Goal: Task Accomplishment & Management: Use online tool/utility

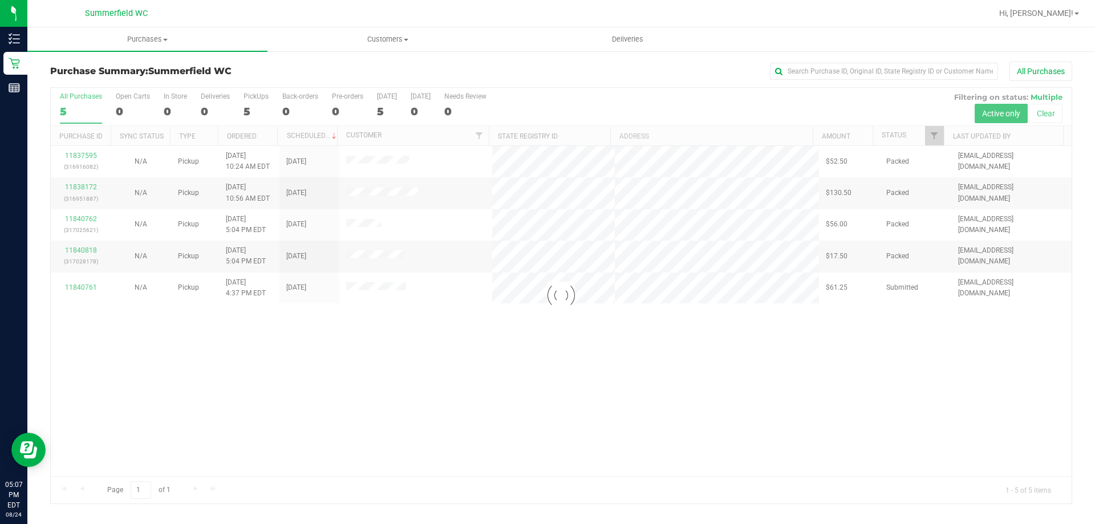
drag, startPoint x: 869, startPoint y: 282, endPoint x: 885, endPoint y: 289, distance: 17.7
click at [885, 289] on div at bounding box center [561, 296] width 1021 height 416
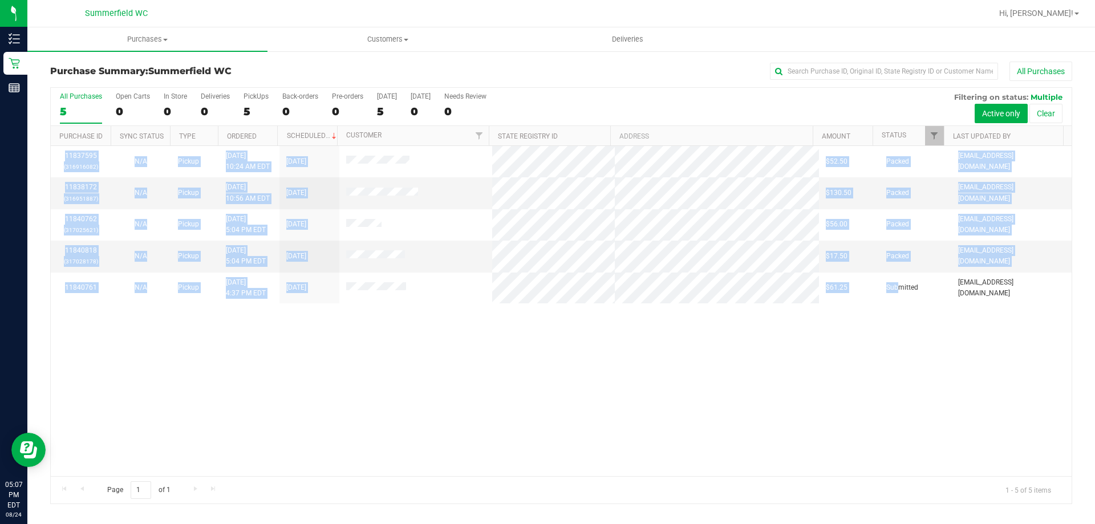
click at [310, 307] on div "11837595 (316916082) N/A Pickup [DATE] 10:24 AM EDT 8/24/2025 $52.50 Packed [EM…" at bounding box center [561, 311] width 1021 height 330
click at [411, 308] on div "11837595 (316916082) N/A Pickup [DATE] 10:24 AM EDT 8/24/2025 $52.50 Packed [EM…" at bounding box center [561, 311] width 1021 height 330
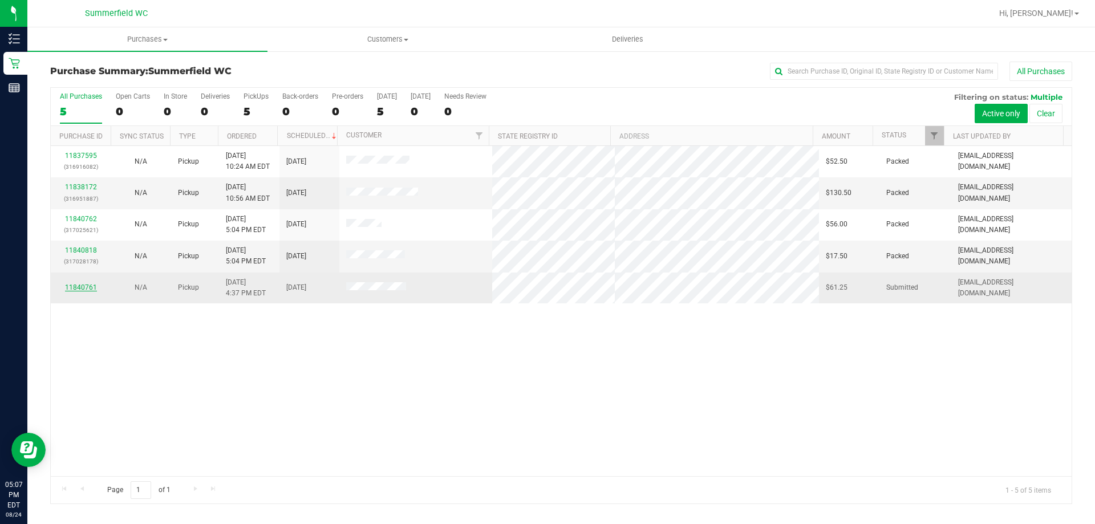
click at [88, 285] on link "11840761" at bounding box center [81, 288] width 32 height 8
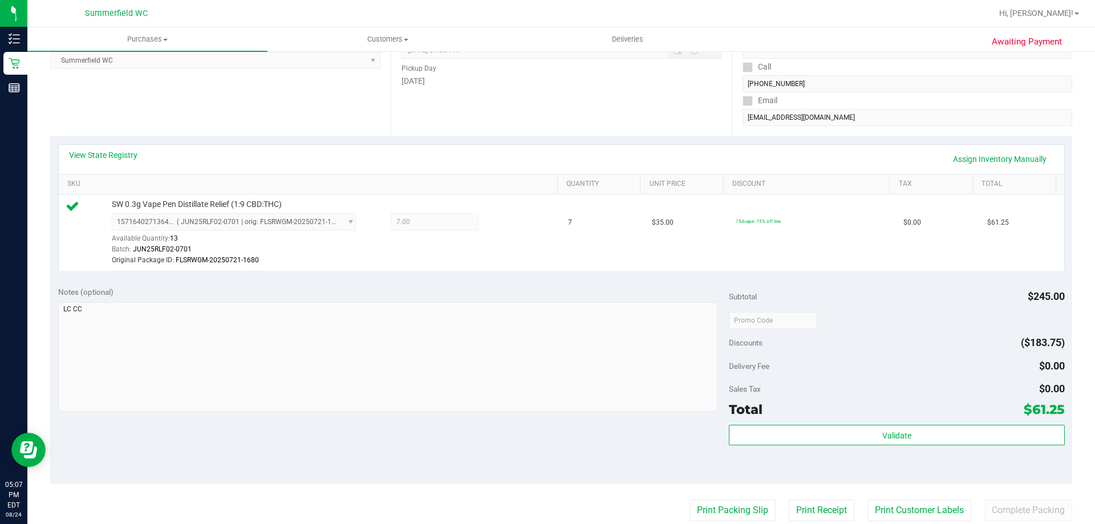
scroll to position [420, 0]
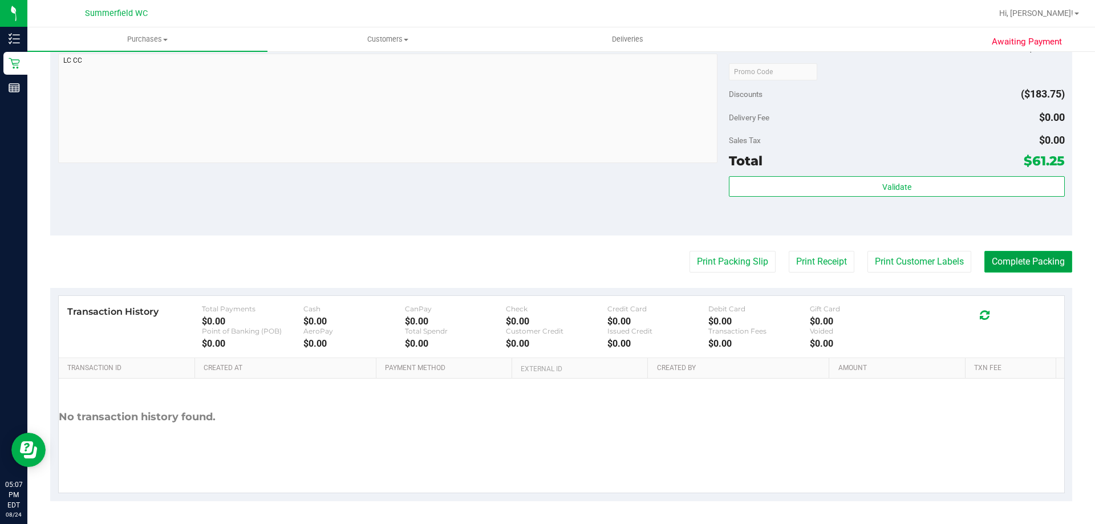
click at [1002, 268] on button "Complete Packing" at bounding box center [1029, 262] width 88 height 22
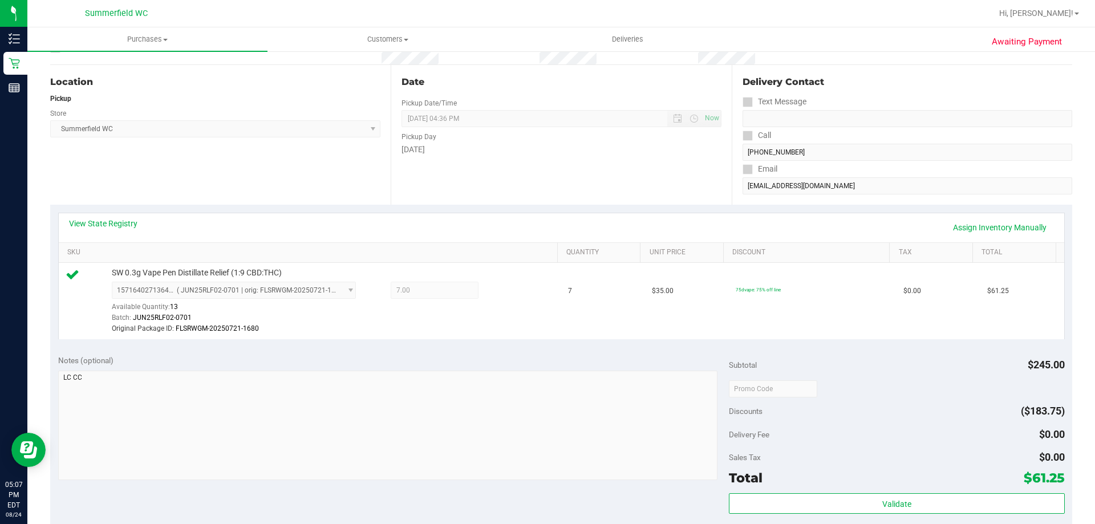
scroll to position [0, 0]
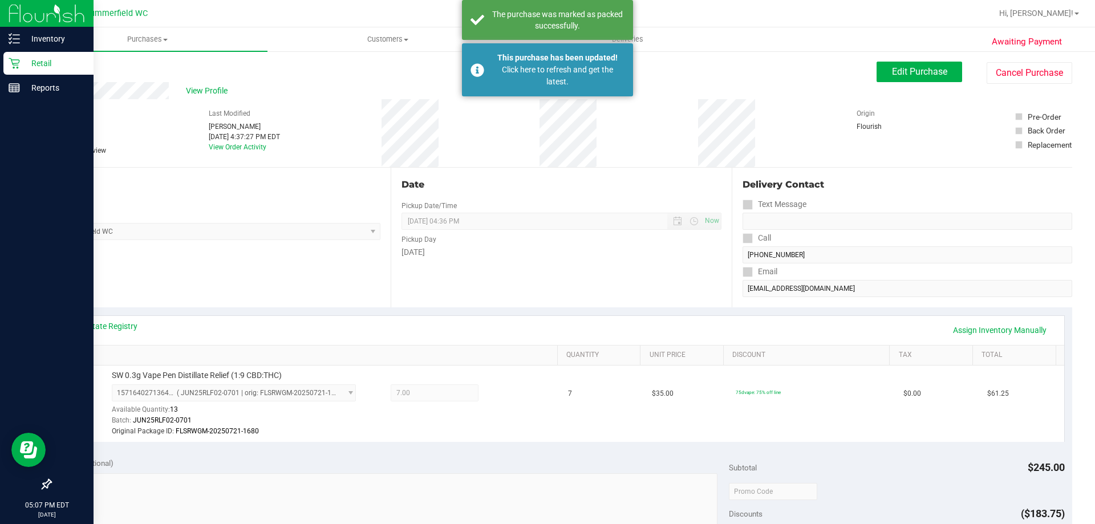
click at [33, 64] on p "Retail" at bounding box center [54, 63] width 68 height 14
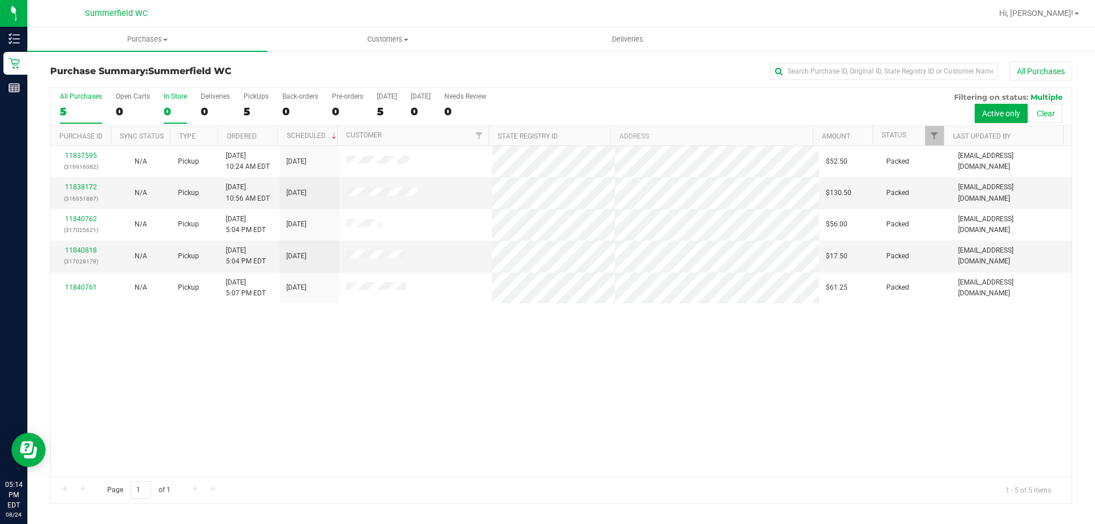
drag, startPoint x: 568, startPoint y: 385, endPoint x: 176, endPoint y: 108, distance: 479.6
click at [563, 385] on div "11837595 (316916082) N/A Pickup [DATE] 10:24 AM EDT 8/24/2025 $52.50 Packed [EM…" at bounding box center [561, 311] width 1021 height 330
click at [602, 383] on div "11837595 (316916082) N/A Pickup [DATE] 10:24 AM EDT 8/24/2025 $52.50 Packed [EM…" at bounding box center [561, 311] width 1021 height 330
